Goal: Task Accomplishment & Management: Manage account settings

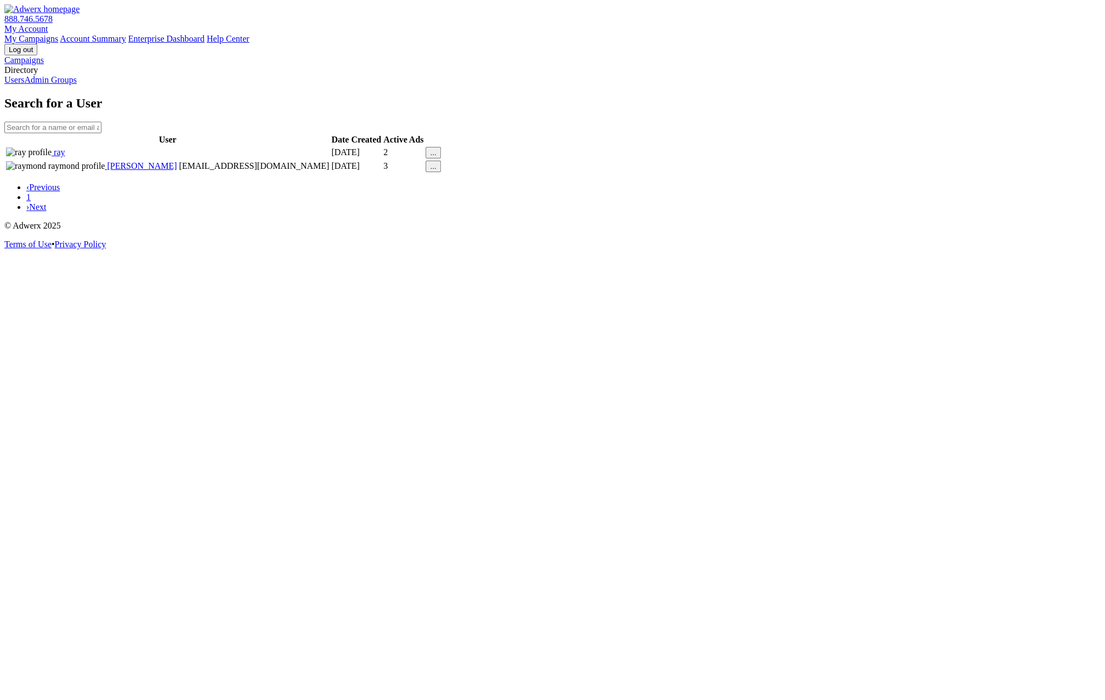
click at [75, 84] on link "Admin Groups" at bounding box center [50, 79] width 53 height 9
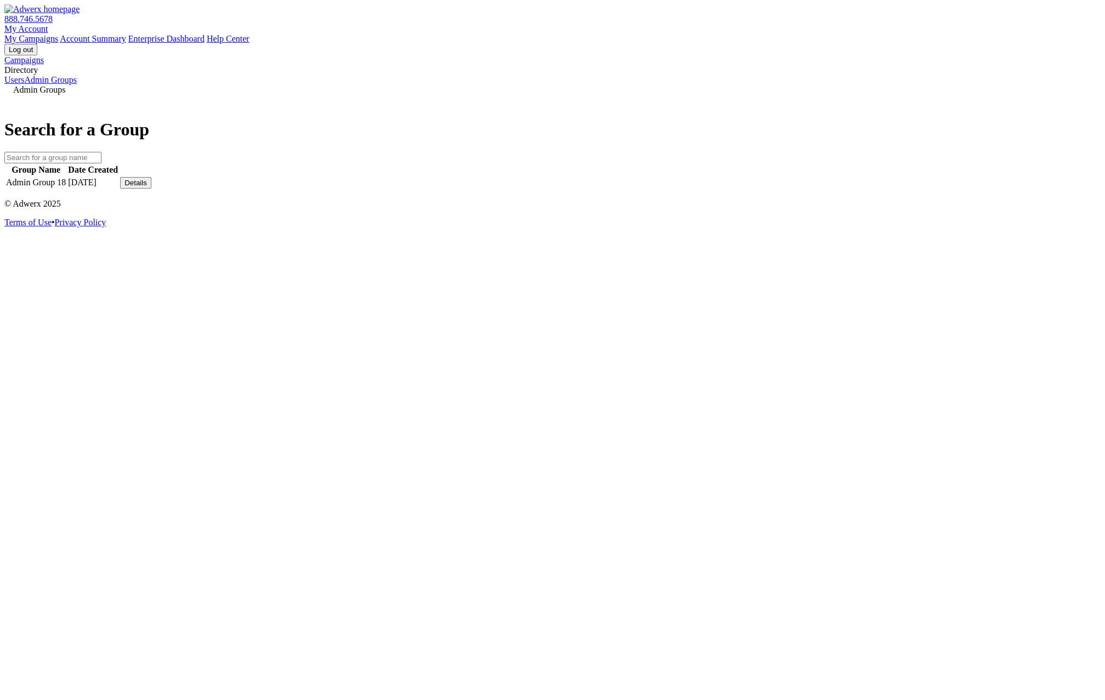
click at [147, 187] on div "Details" at bounding box center [135, 183] width 22 height 8
click at [826, 178] on link "View Group" at bounding box center [810, 173] width 43 height 9
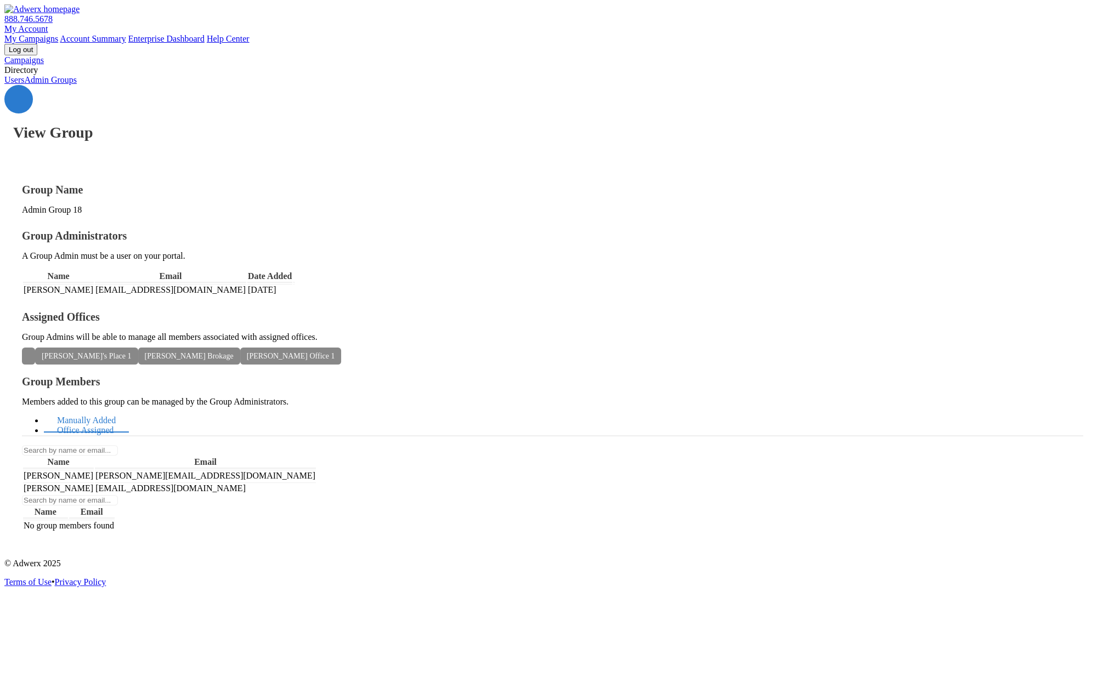
click at [127, 419] on link "Office Assigned" at bounding box center [85, 431] width 83 height 24
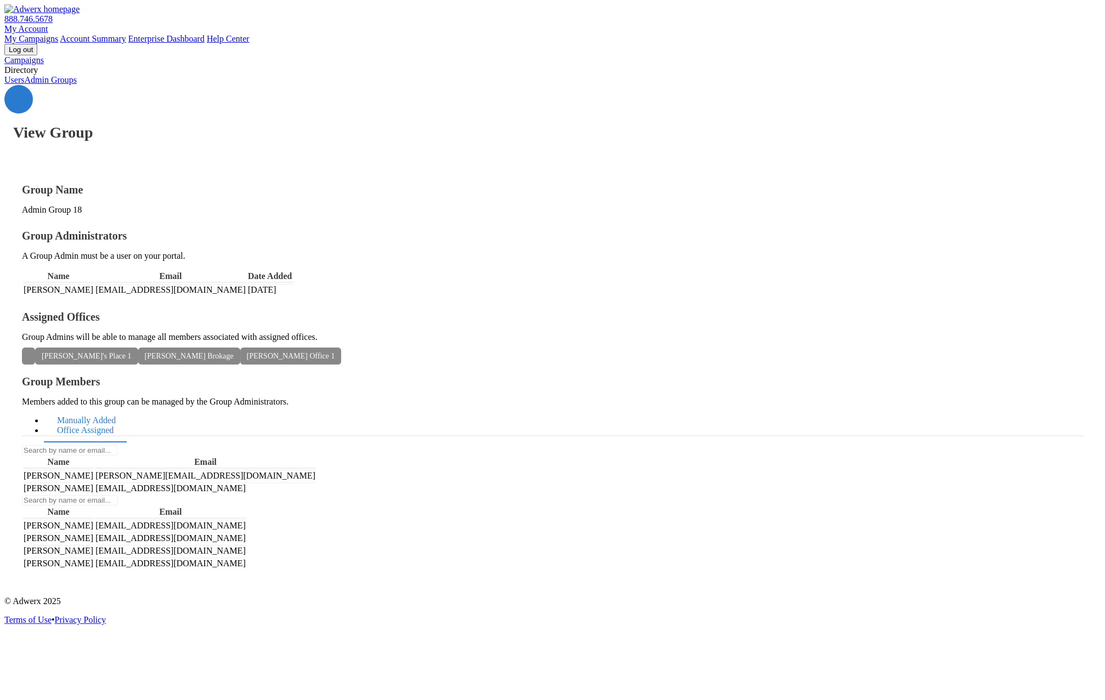
click at [129, 409] on link "Manually Added" at bounding box center [86, 421] width 85 height 24
click at [127, 419] on link "Office Assigned" at bounding box center [85, 431] width 83 height 24
click at [129, 409] on link "Manually Added" at bounding box center [86, 421] width 85 height 24
click at [127, 419] on link "Office Assigned" at bounding box center [85, 431] width 83 height 24
click at [129, 409] on link "Manually Added" at bounding box center [86, 421] width 85 height 24
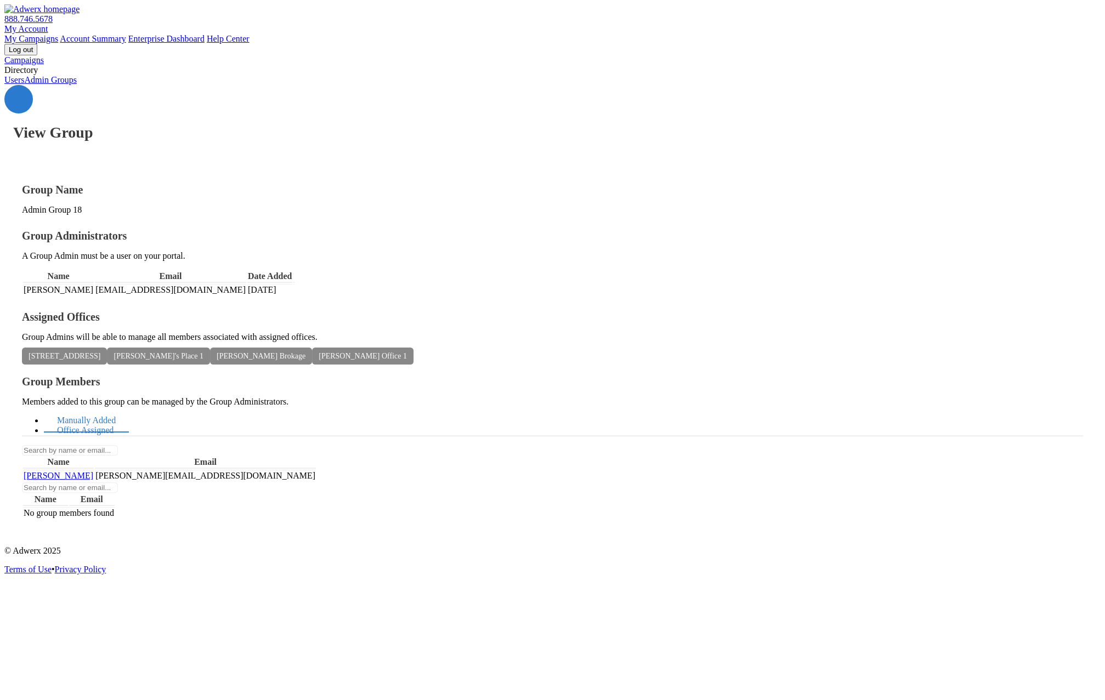
click at [127, 419] on link "Office Assigned" at bounding box center [85, 431] width 83 height 24
drag, startPoint x: 372, startPoint y: 241, endPoint x: 264, endPoint y: 241, distance: 108.0
click at [246, 284] on td "[EMAIL_ADDRESS][DOMAIN_NAME]" at bounding box center [170, 290] width 151 height 12
drag, startPoint x: 453, startPoint y: 298, endPoint x: 463, endPoint y: 302, distance: 10.1
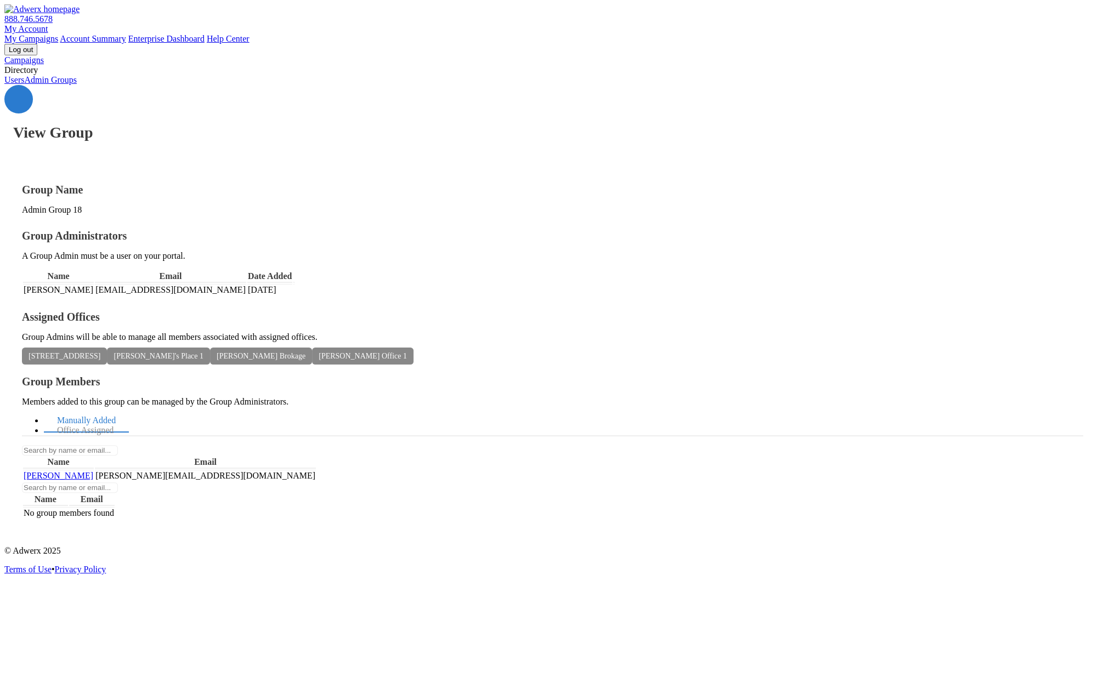
click at [459, 311] on div "Assigned Offices Group Admins will be able to manage all members associated wit…" at bounding box center [552, 336] width 1061 height 50
drag, startPoint x: 486, startPoint y: 321, endPoint x: 399, endPoint y: 306, distance: 87.8
click at [413, 348] on span "[PERSON_NAME] Office 1" at bounding box center [362, 356] width 101 height 17
drag, startPoint x: 385, startPoint y: 314, endPoint x: 242, endPoint y: 302, distance: 143.1
click at [312, 348] on span "[PERSON_NAME] Brokage" at bounding box center [261, 356] width 102 height 17
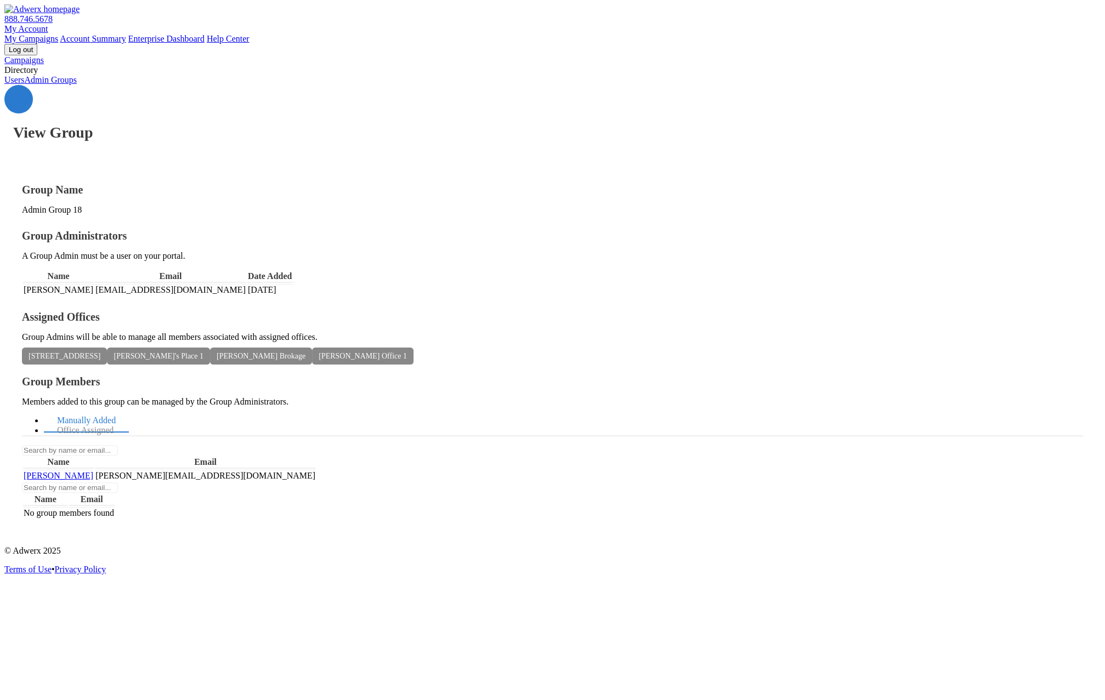
drag, startPoint x: 271, startPoint y: 316, endPoint x: 217, endPoint y: 315, distance: 54.8
click at [210, 348] on span "[PERSON_NAME]'s Place 1" at bounding box center [158, 356] width 103 height 17
drag, startPoint x: 215, startPoint y: 325, endPoint x: 219, endPoint y: 318, distance: 8.1
click at [217, 351] on div "452 Irina Drive Jon's Place 1 Carrie Underwood Brokage Raymond Office 1" at bounding box center [552, 356] width 1061 height 10
click at [669, 376] on div "Group Members Members added to this group can be managed by the Group Administr…" at bounding box center [552, 448] width 1061 height 144
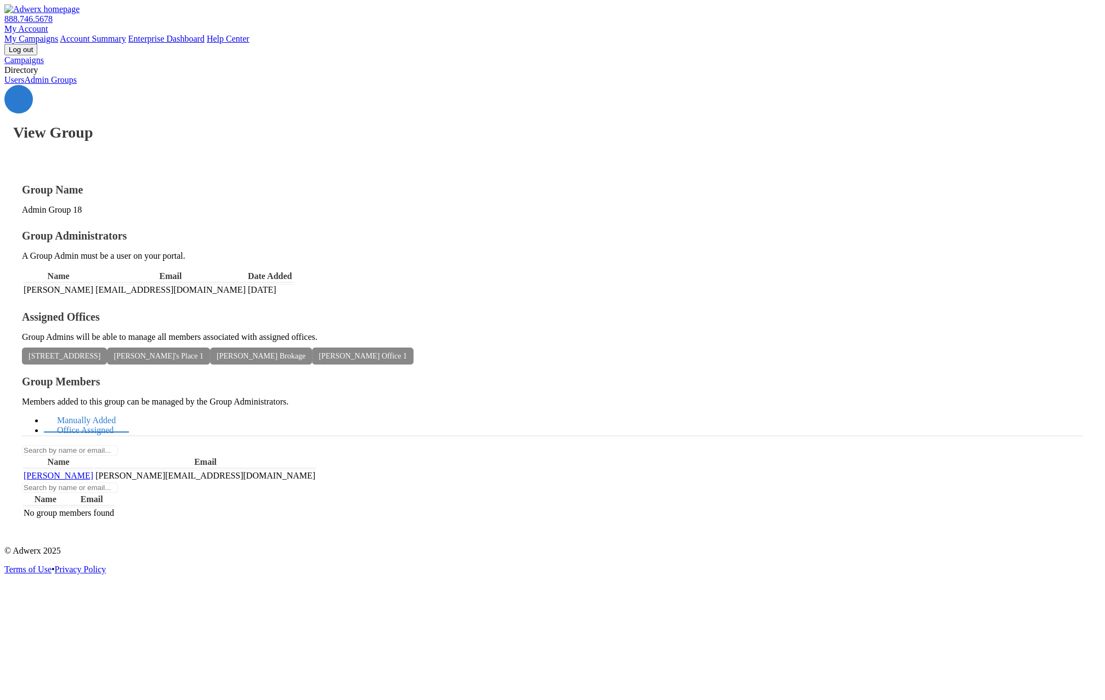
click at [127, 419] on link "Office Assigned" at bounding box center [85, 431] width 83 height 24
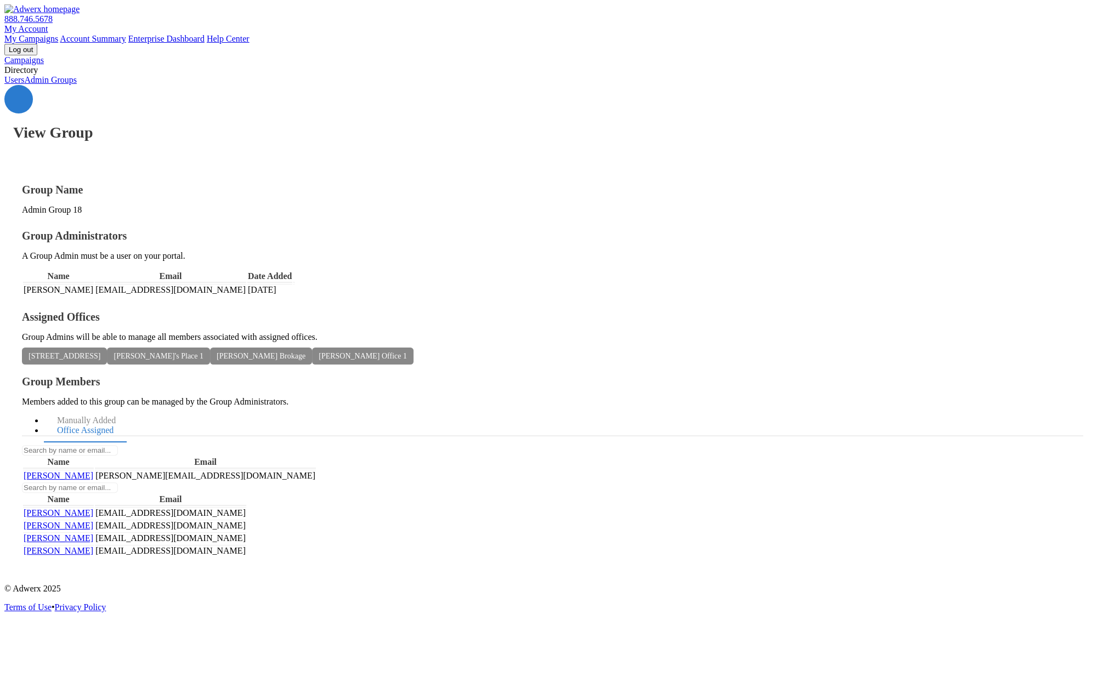
click at [1013, 85] on div "View Group" at bounding box center [552, 113] width 1096 height 56
click at [24, 84] on link "Users" at bounding box center [14, 79] width 20 height 9
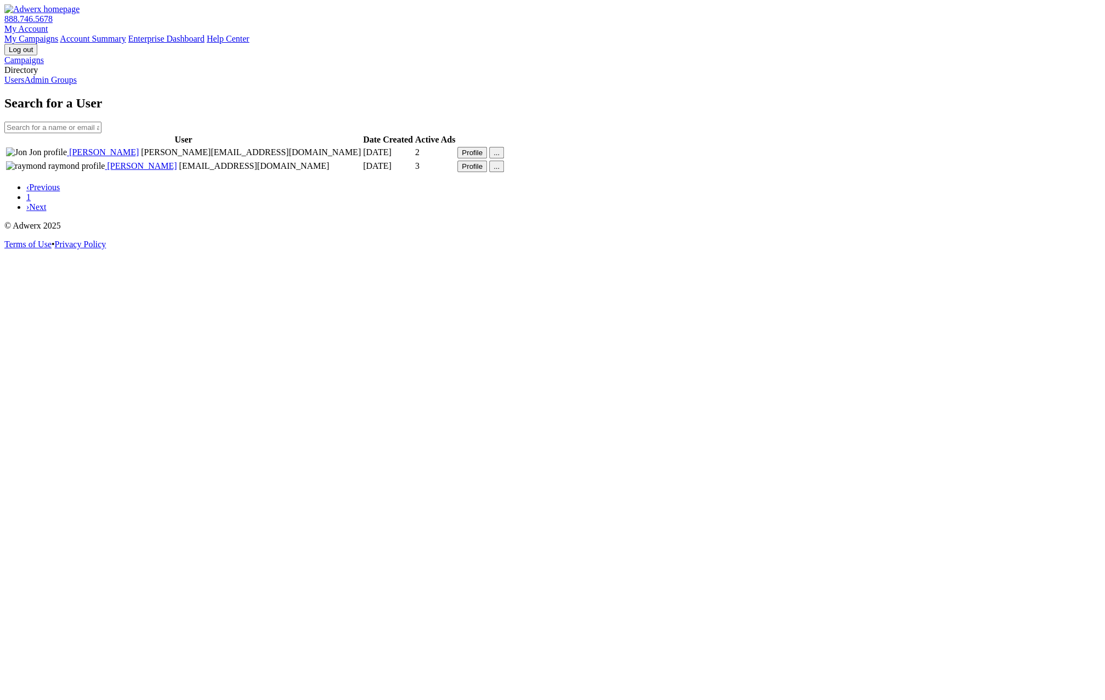
click at [44, 65] on link "Campaigns" at bounding box center [23, 59] width 39 height 9
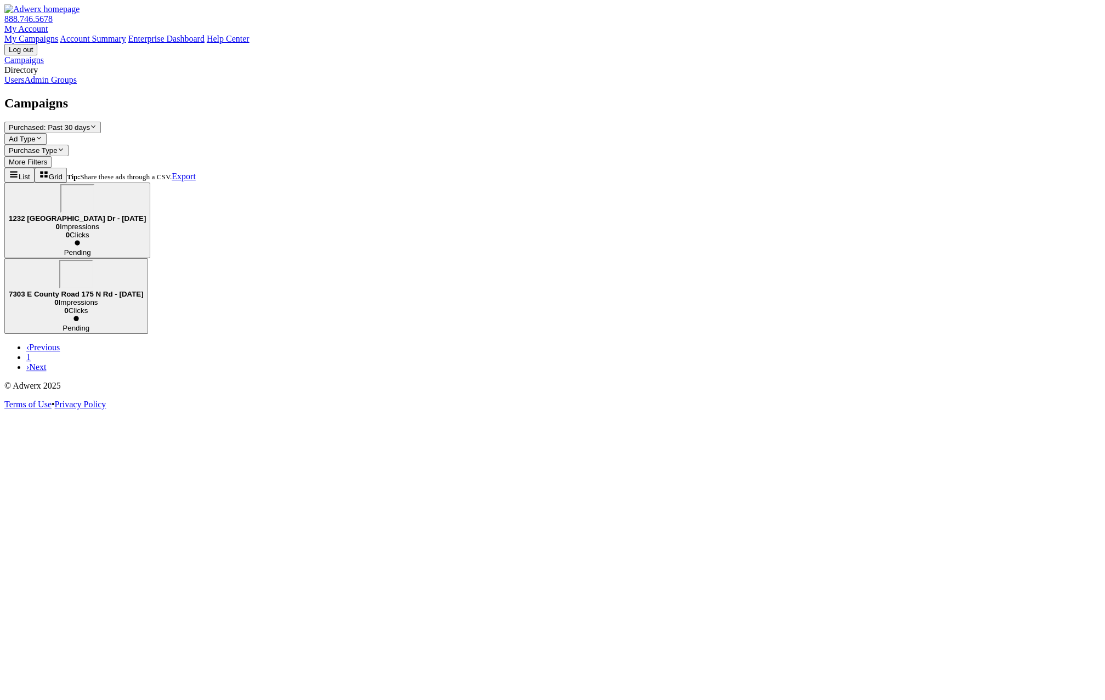
click at [73, 84] on link "Admin Groups" at bounding box center [50, 79] width 53 height 9
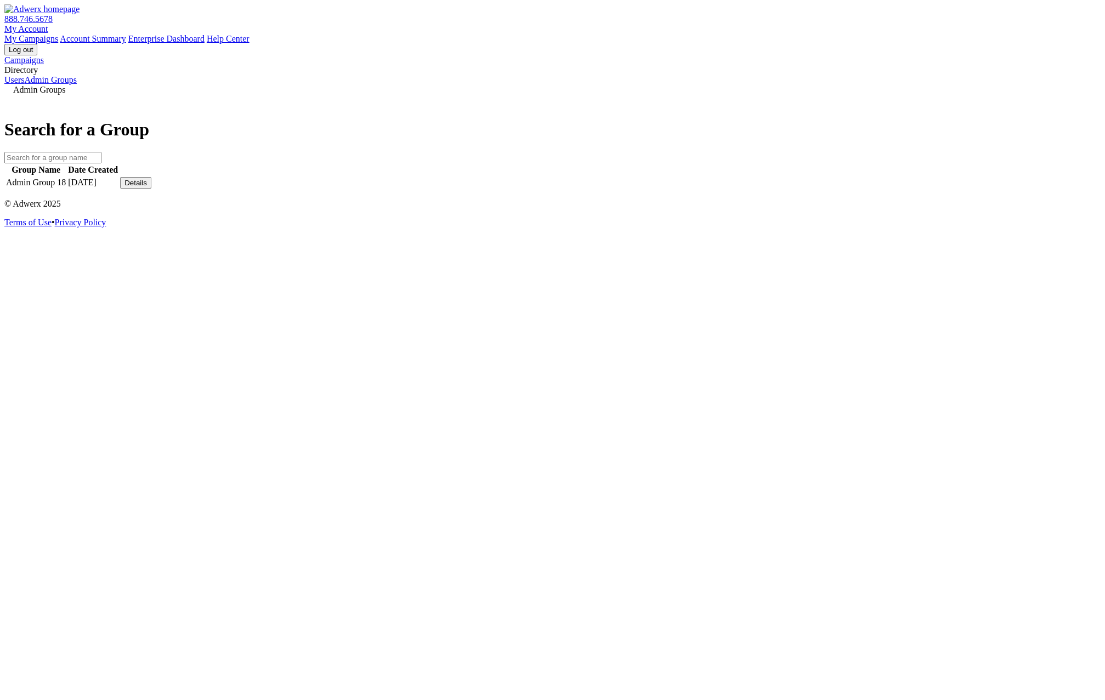
click at [147, 187] on div "Details" at bounding box center [135, 183] width 22 height 8
click at [832, 178] on link "View Group" at bounding box center [810, 173] width 43 height 9
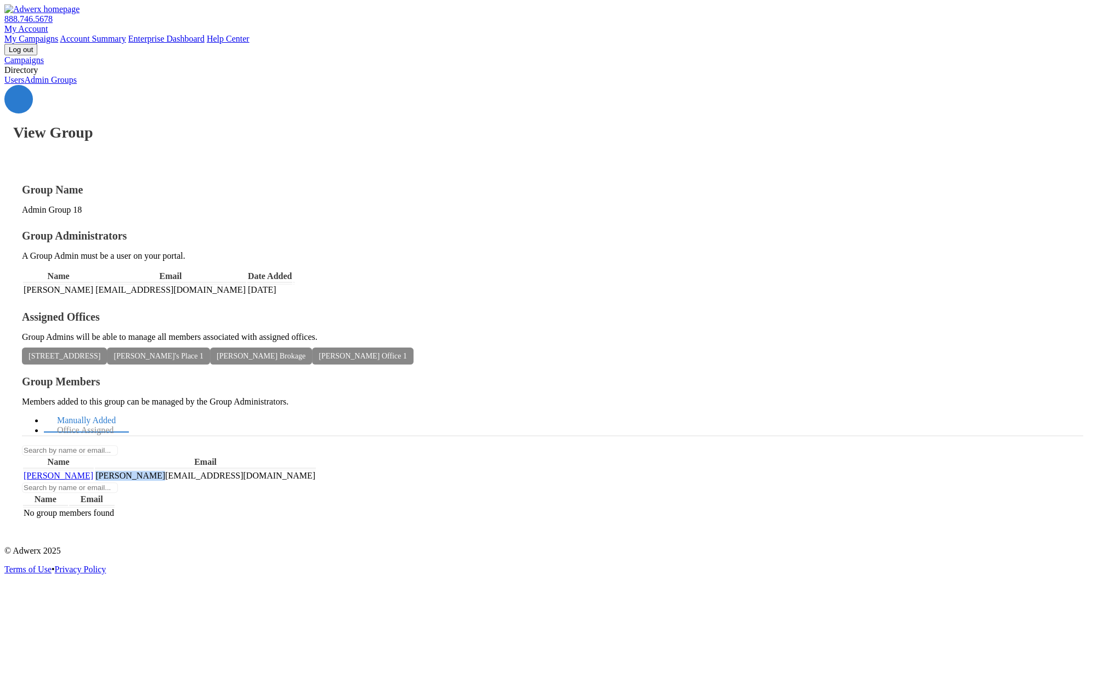
drag, startPoint x: 810, startPoint y: 271, endPoint x: 783, endPoint y: 272, distance: 27.4
click at [316, 470] on tr "Jon jon jon@gmail.com" at bounding box center [169, 476] width 293 height 12
copy td "[PERSON_NAME][EMAIL_ADDRESS][DOMAIN_NAME]"
click at [24, 84] on link "Users" at bounding box center [14, 79] width 20 height 9
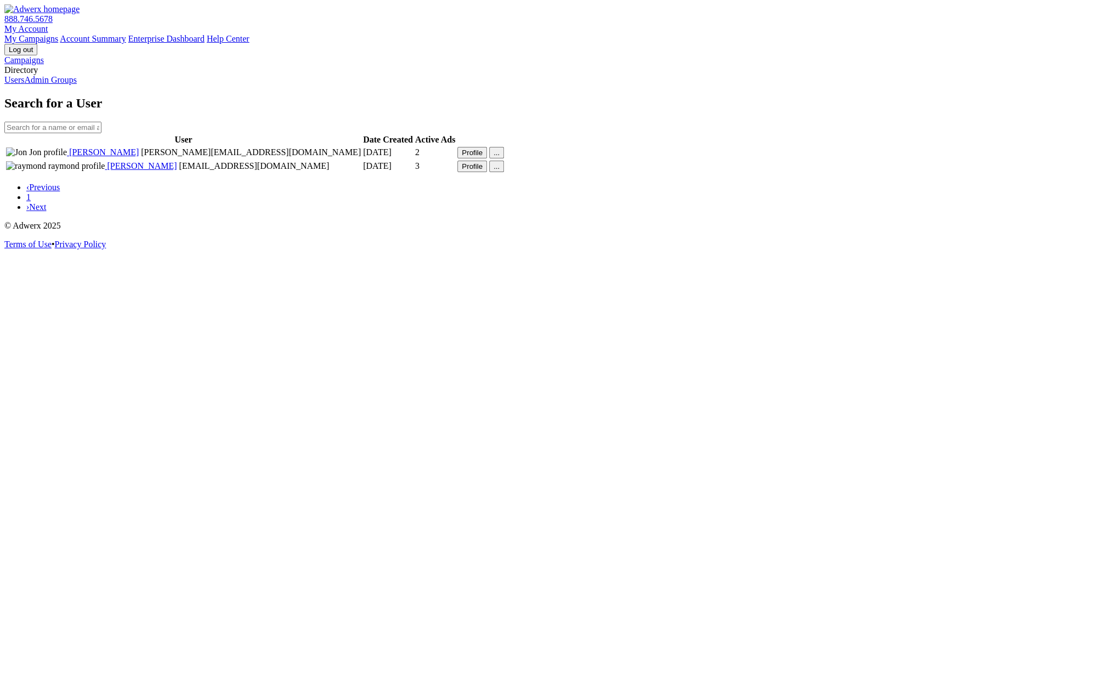
click at [44, 65] on link "Campaigns" at bounding box center [23, 59] width 39 height 9
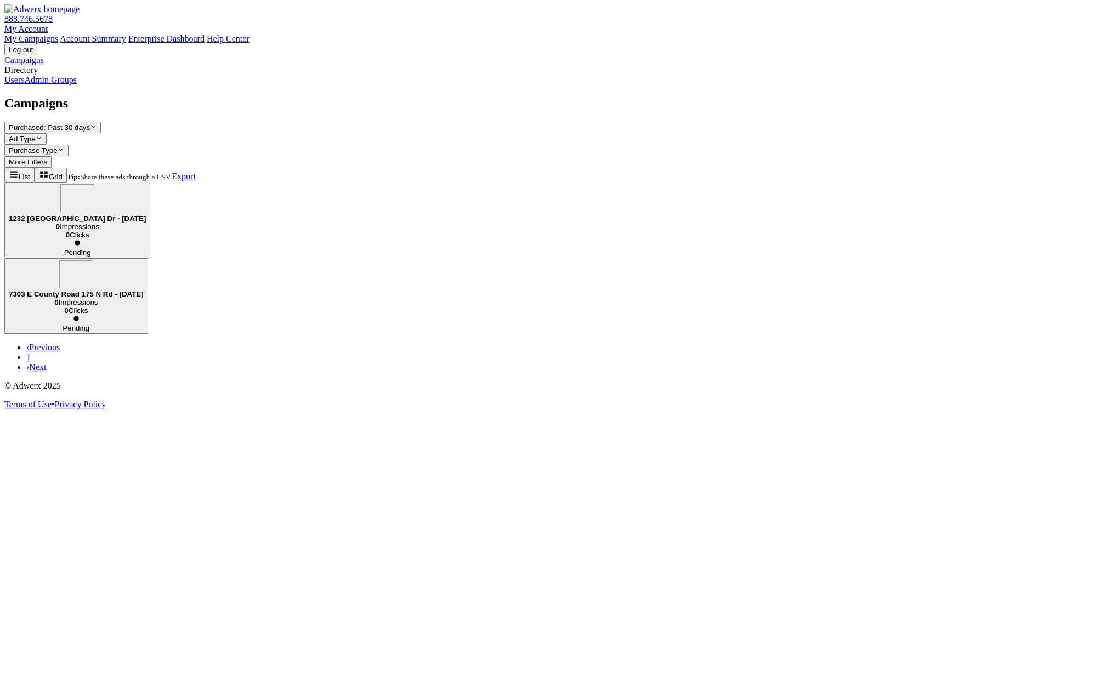
click at [24, 84] on link "Users" at bounding box center [14, 79] width 20 height 9
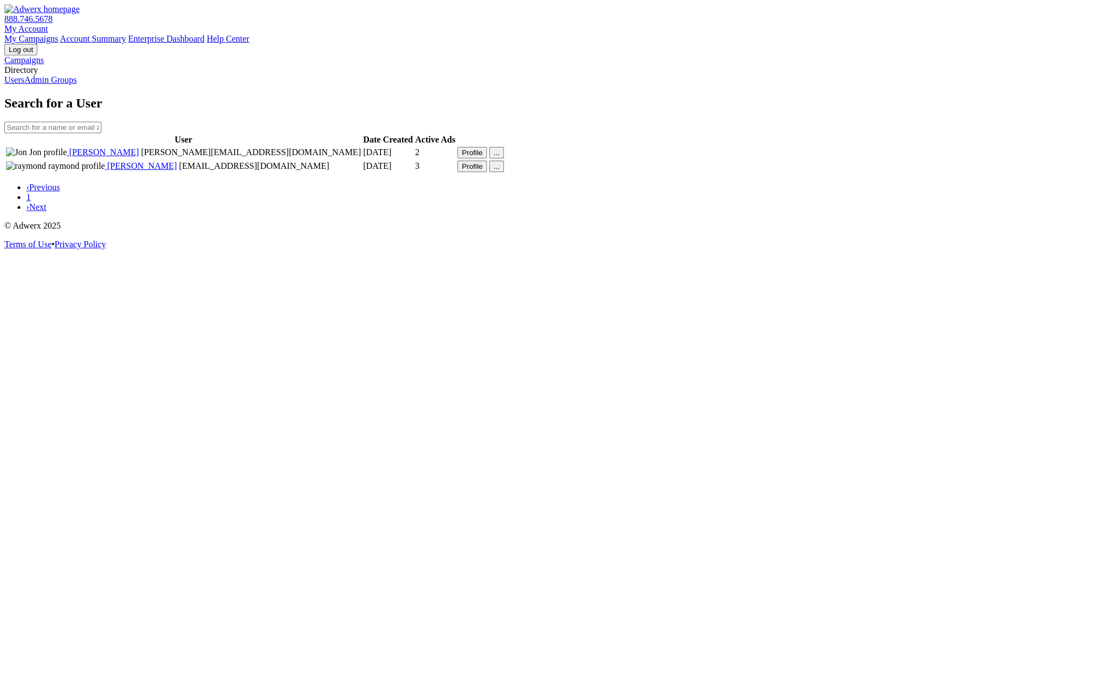
click at [58, 84] on link "Admin Groups" at bounding box center [50, 79] width 53 height 9
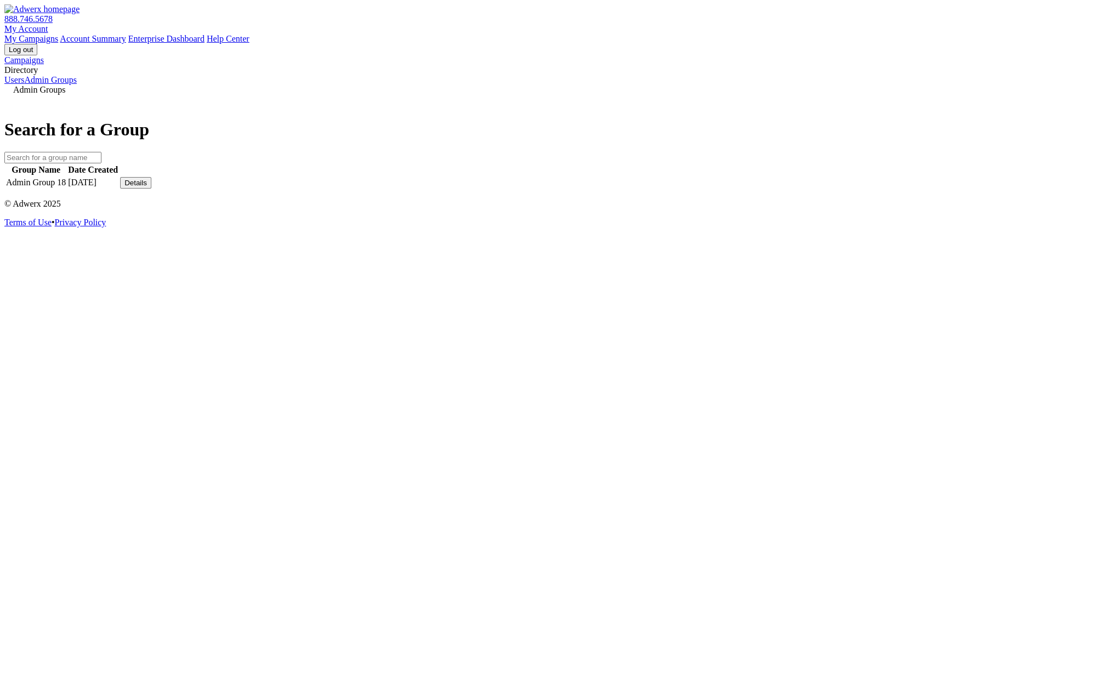
click at [147, 187] on div "Details" at bounding box center [135, 183] width 22 height 8
click at [832, 178] on link "View Group" at bounding box center [810, 173] width 43 height 9
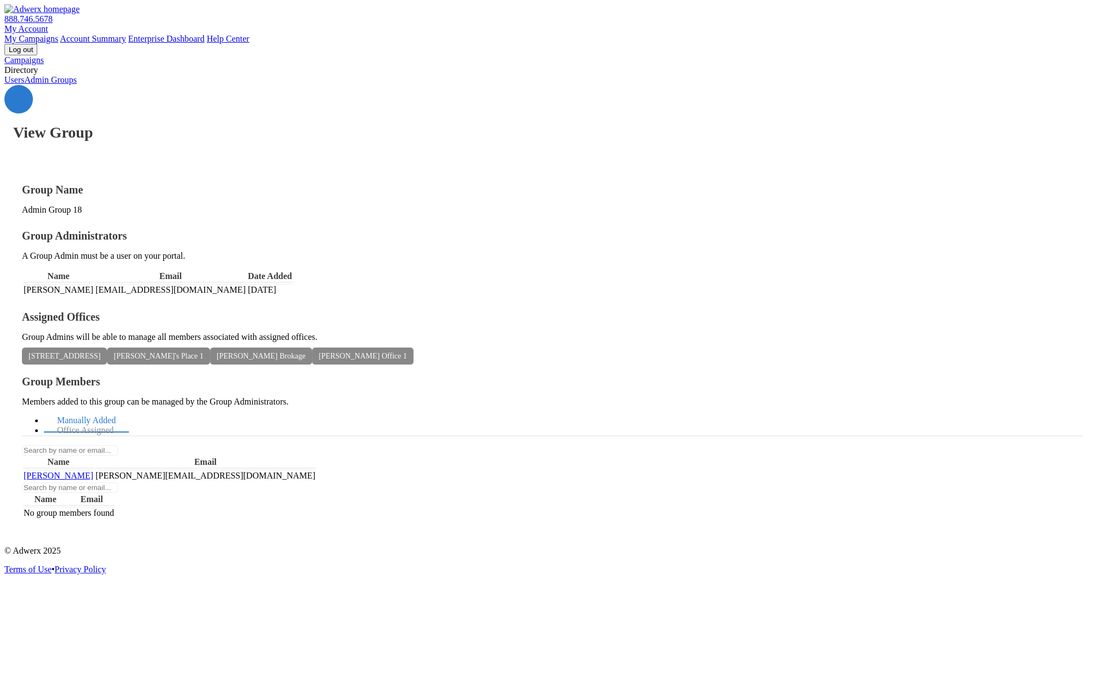
click at [93, 471] on span "[PERSON_NAME]" at bounding box center [59, 475] width 70 height 9
